Goal: Task Accomplishment & Management: Use online tool/utility

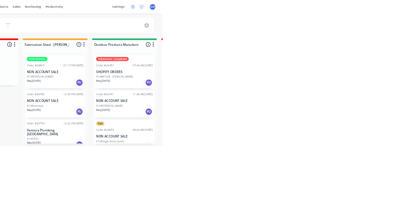
click at [269, 92] on div "01:17 PM [DATE]" at bounding box center [283, 93] width 28 height 6
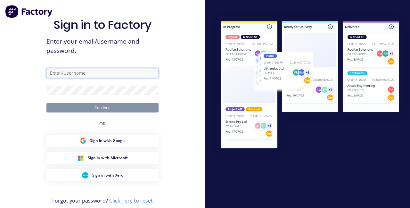
click at [120, 78] on input "text" at bounding box center [102, 73] width 112 height 10
type input "[PERSON_NAME][EMAIL_ADDRESS][PERSON_NAME][DOMAIN_NAME]"
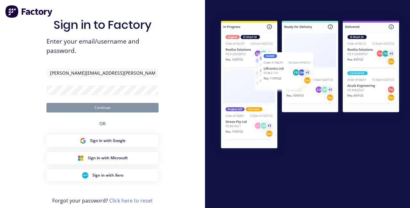
click at [46, 103] on button "Continue" at bounding box center [102, 108] width 112 height 10
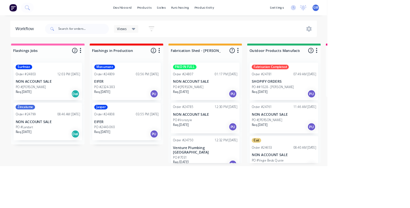
scroll to position [1, 0]
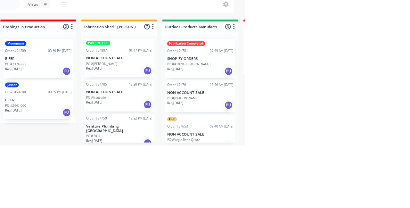
click at [261, 102] on p "NON ACCOUNT SALE" at bounding box center [257, 101] width 81 height 5
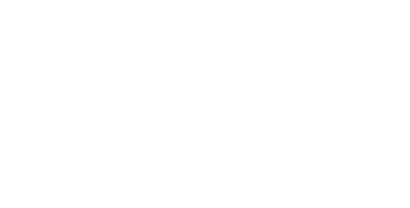
click at [306, 39] on button "Close" at bounding box center [293, 35] width 23 height 10
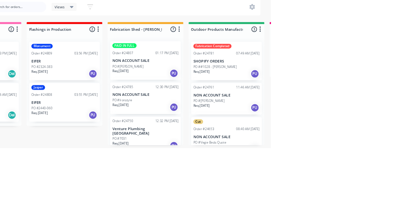
click at [270, 152] on div "PO #Ironstyle" at bounding box center [257, 150] width 81 height 6
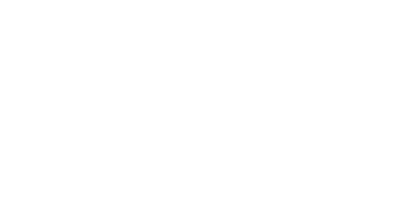
click at [306, 33] on button "Close" at bounding box center [293, 35] width 23 height 10
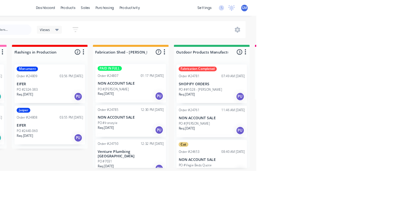
click at [371, 204] on div "Req. 15/08/25 PU" at bounding box center [355, 209] width 81 height 11
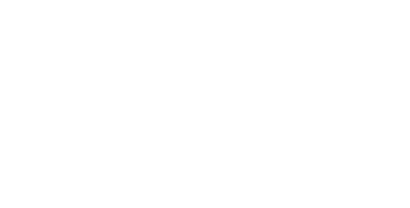
click at [376, 156] on div "Cut" at bounding box center [353, 157] width 46 height 6
type input "Fab"
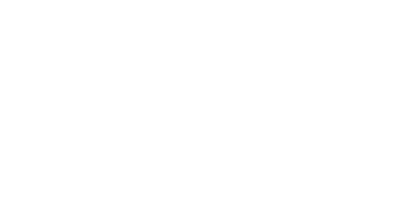
click at [297, 105] on div "Assigned to Add team member" at bounding box center [265, 85] width 64 height 68
click at [306, 35] on button "Close" at bounding box center [293, 35] width 23 height 10
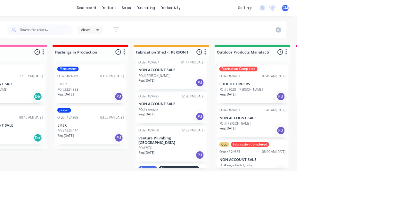
scroll to position [0, 0]
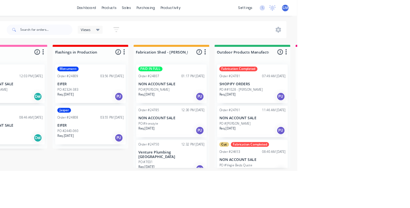
click at [265, 143] on p "NON ACCOUNT SALE" at bounding box center [257, 143] width 81 height 5
